Goal: Complete application form

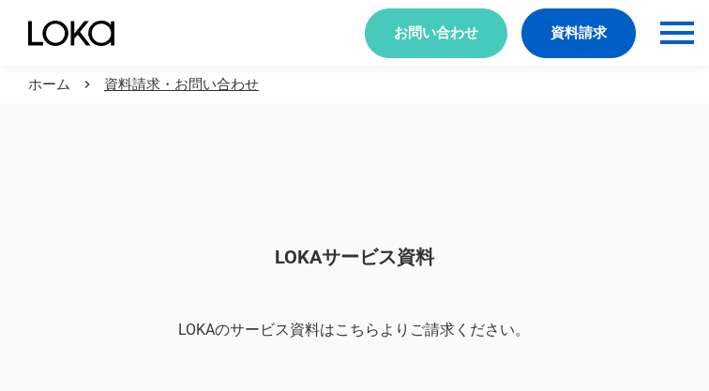
scroll to position [1576, 0]
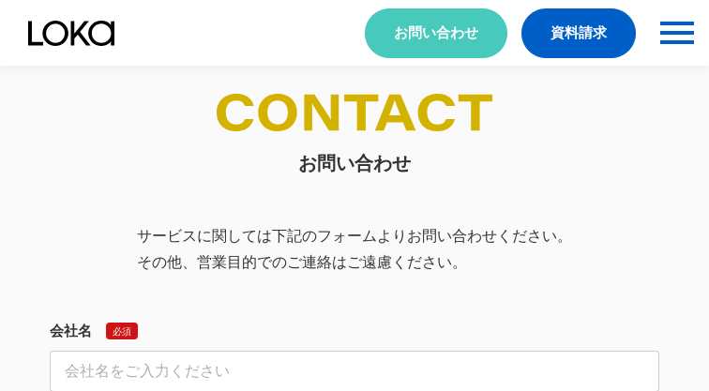
select select "その他"
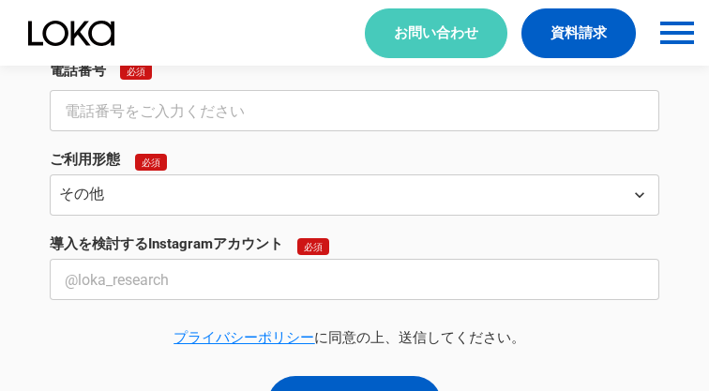
select select "その他"
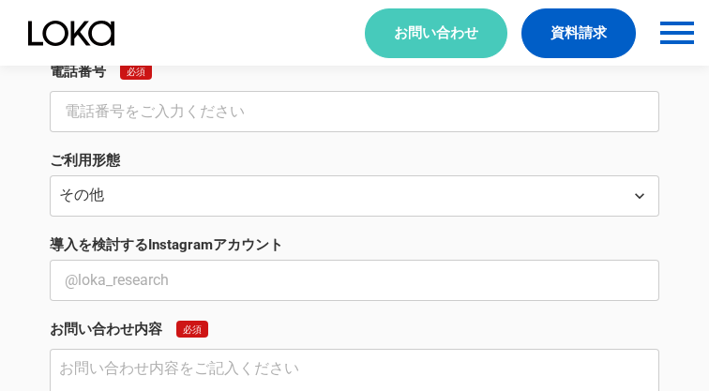
scroll to position [703, 0]
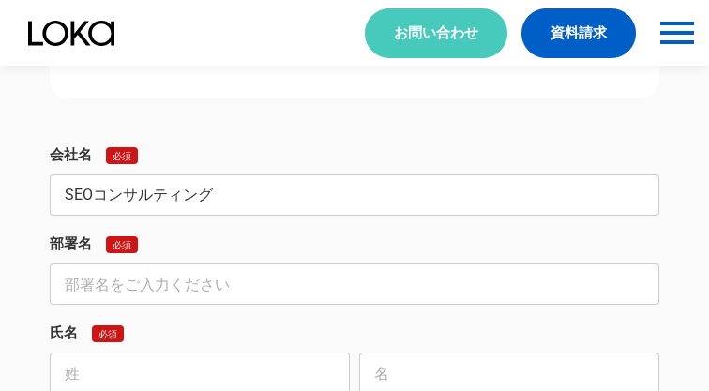
type input "SEOコンサルティング"
type input "SEO対策支援事業部"
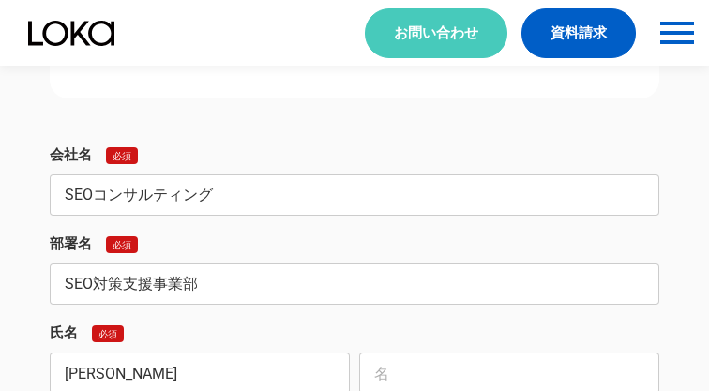
scroll to position [706, 0]
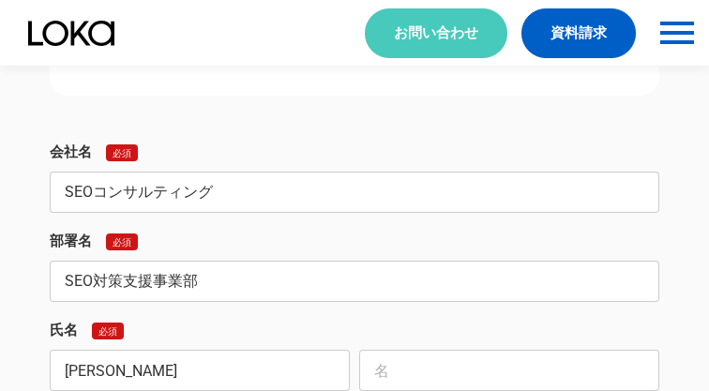
type input "[PERSON_NAME]"
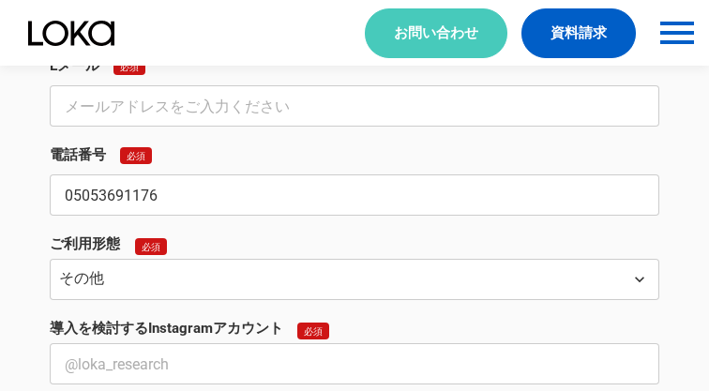
type input "05053691176"
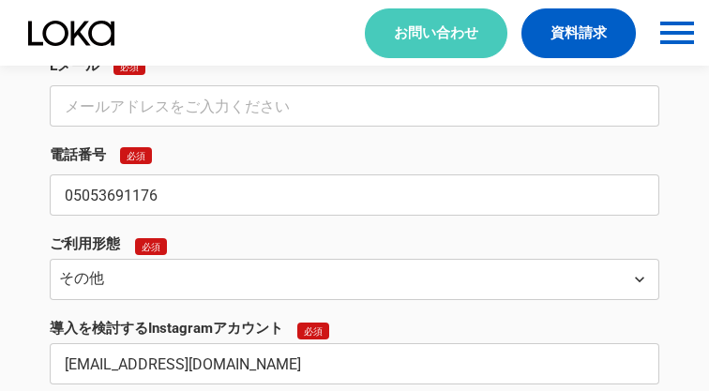
type input "[EMAIL_ADDRESS][DOMAIN_NAME]"
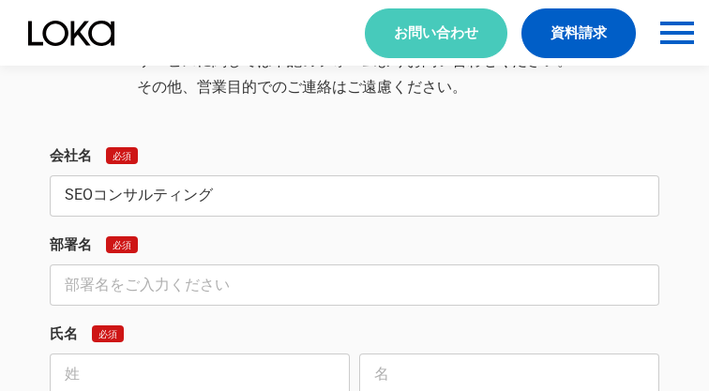
type input "SEOコンサルティング"
type input "SEO対策支援事業部"
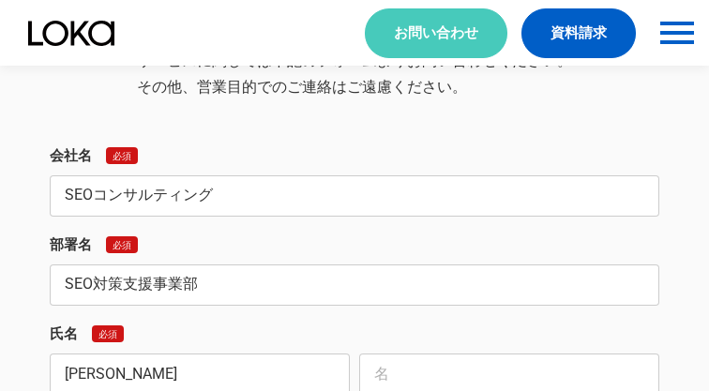
scroll to position [1755, 0]
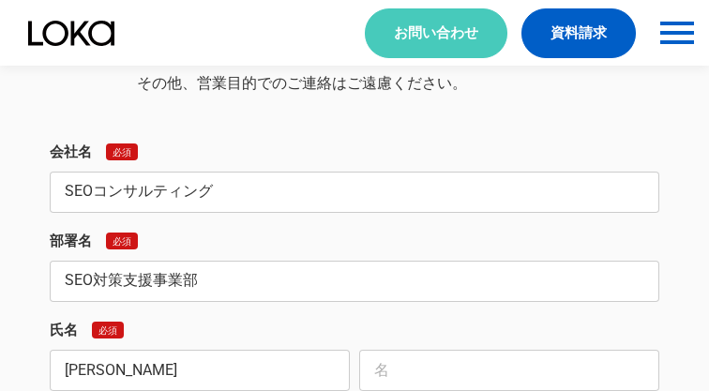
type input "[PERSON_NAME]"
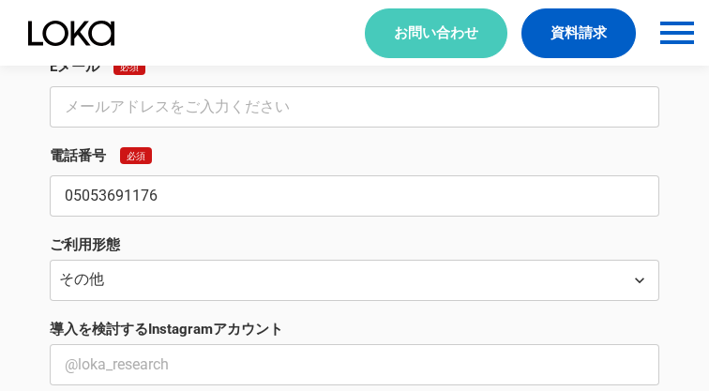
type input "05053691176"
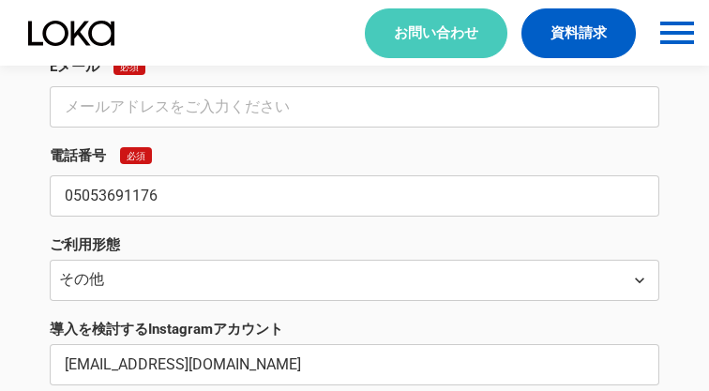
type input "[EMAIL_ADDRESS][DOMAIN_NAME]"
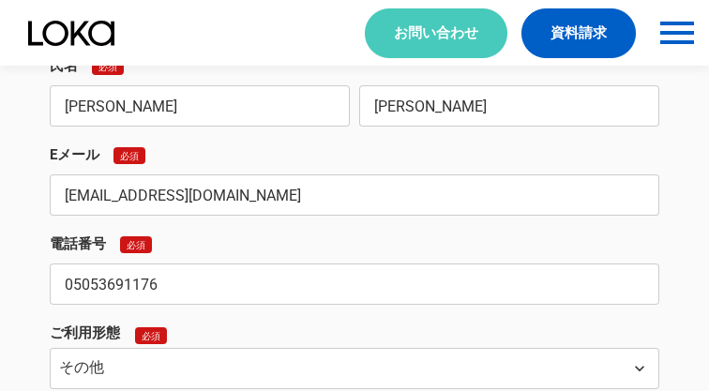
type input "[EMAIL_ADDRESS][DOMAIN_NAME]"
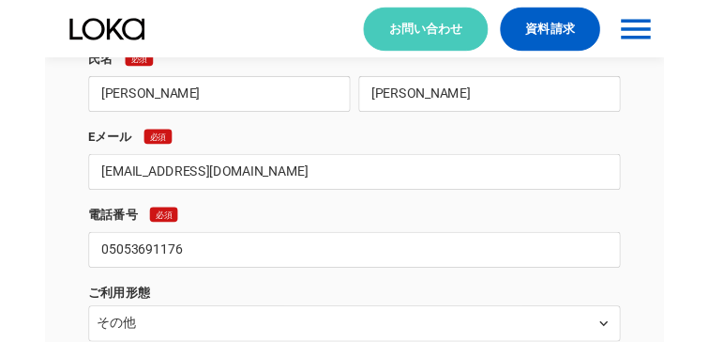
scroll to position [2365, 0]
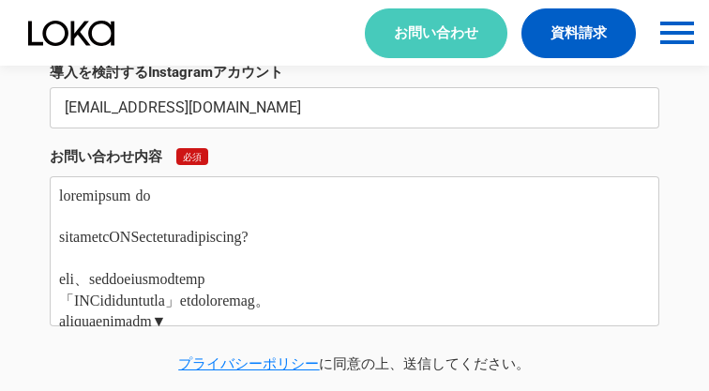
type textarea "loremipsum do sitametcONSecteturadipiscing? eli、seddoeiusmodtemp 「INCididuntutl…"
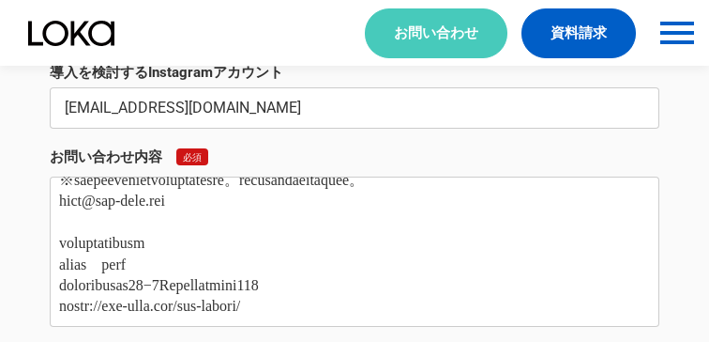
scroll to position [0, 0]
